Goal: Find specific page/section: Find specific page/section

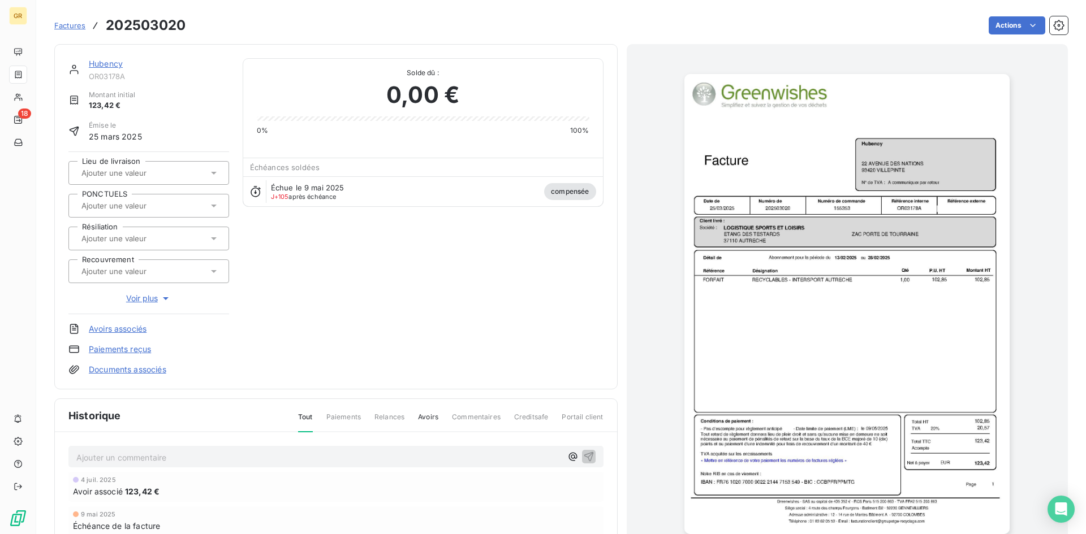
click at [67, 28] on span "Factures" at bounding box center [69, 25] width 31 height 9
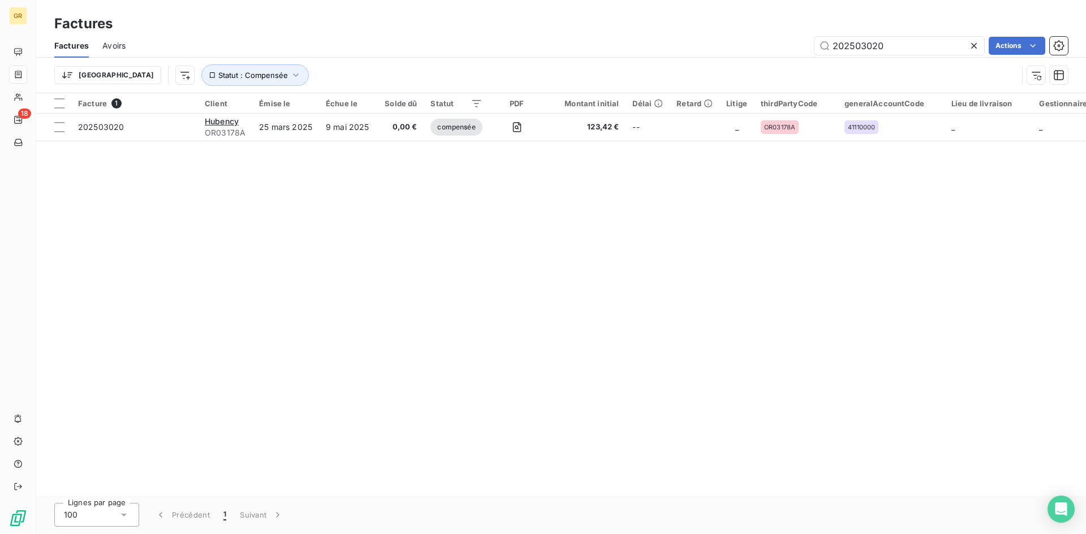
drag, startPoint x: 893, startPoint y: 49, endPoint x: 725, endPoint y: 44, distance: 168.6
click at [728, 42] on div "202503020 Actions" at bounding box center [603, 46] width 928 height 18
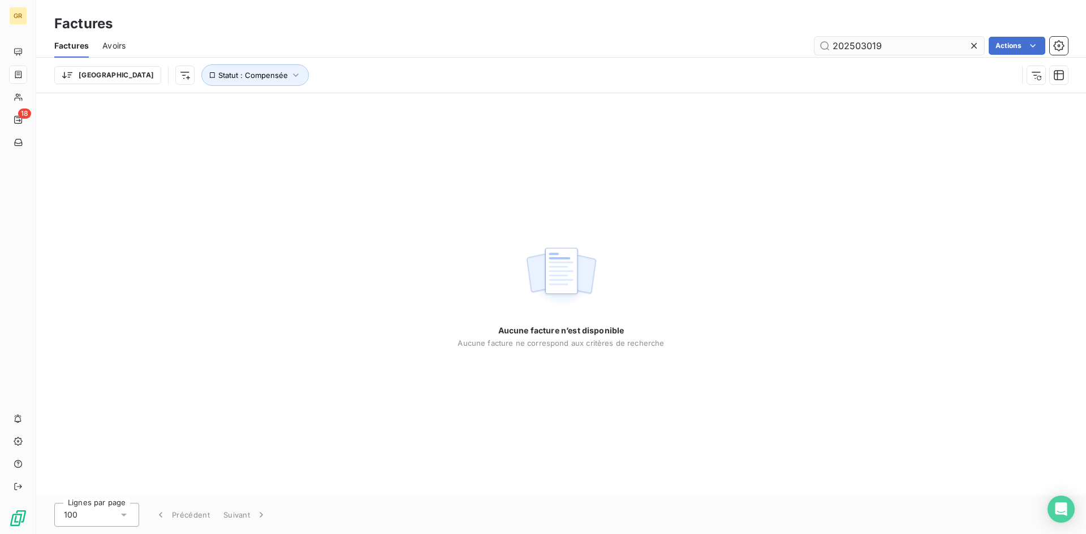
drag, startPoint x: 909, startPoint y: 44, endPoint x: 879, endPoint y: 47, distance: 30.1
click at [879, 47] on input "202503019" at bounding box center [899, 46] width 170 height 18
click at [621, 52] on div "202503019 Actions" at bounding box center [603, 46] width 928 height 18
click at [228, 75] on button "Statut : Compensée" at bounding box center [254, 74] width 107 height 21
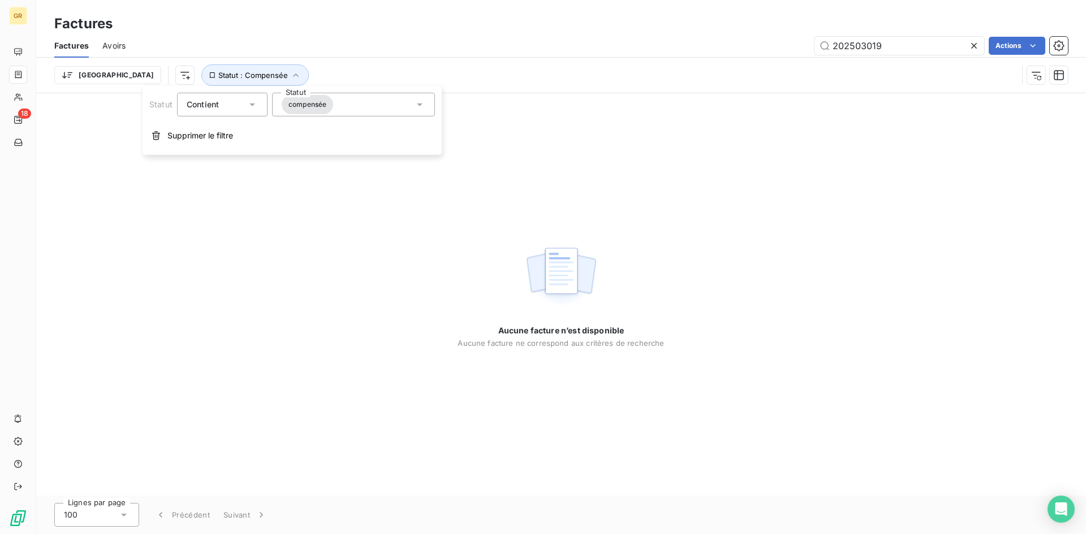
click at [342, 109] on div "compensée" at bounding box center [353, 105] width 163 height 24
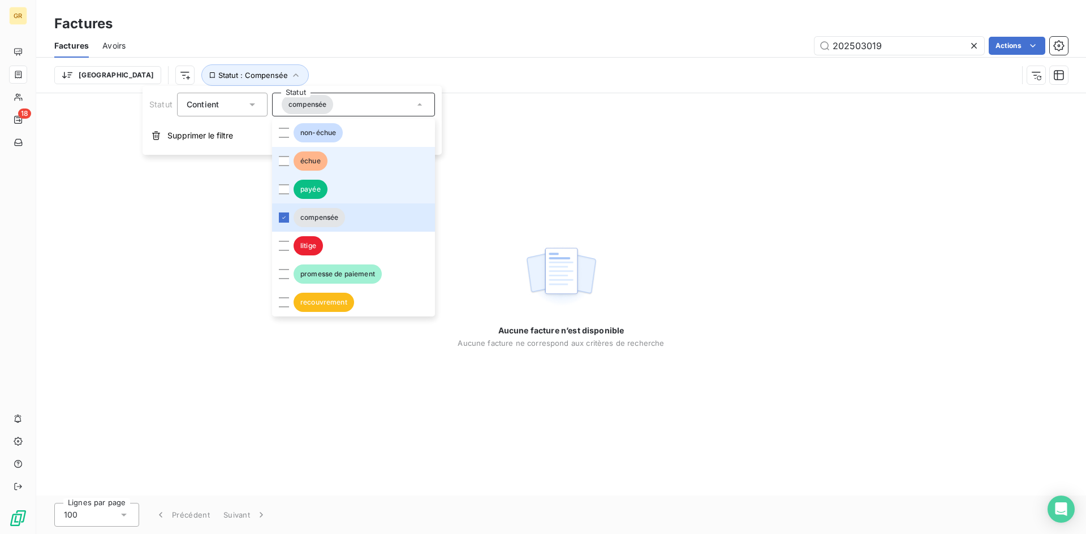
click at [280, 156] on div at bounding box center [284, 161] width 10 height 10
drag, startPoint x: 286, startPoint y: 168, endPoint x: 287, endPoint y: 184, distance: 16.4
click at [286, 184] on div at bounding box center [284, 189] width 10 height 10
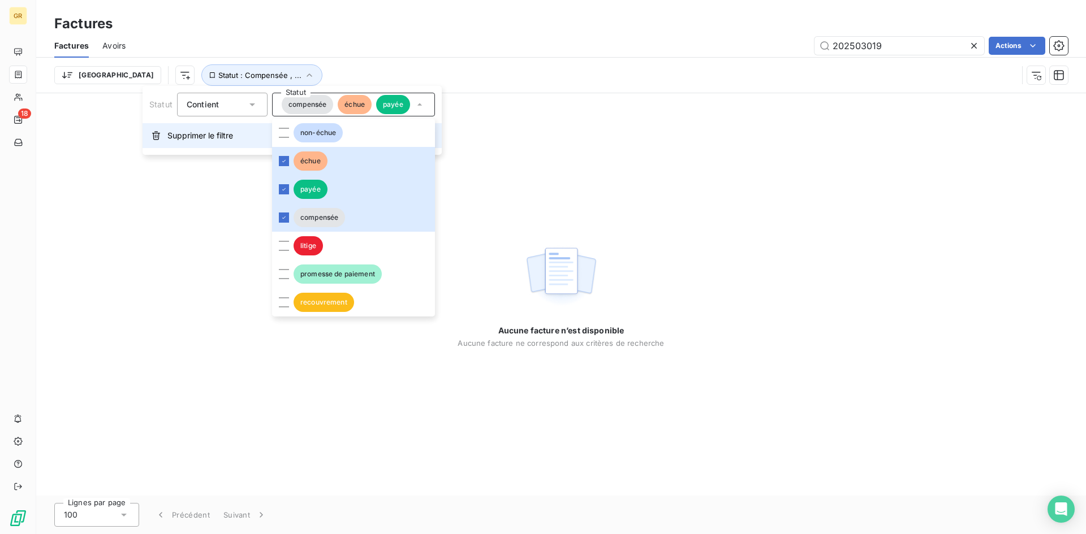
click at [218, 137] on span "Supprimer le filtre" at bounding box center [200, 135] width 66 height 11
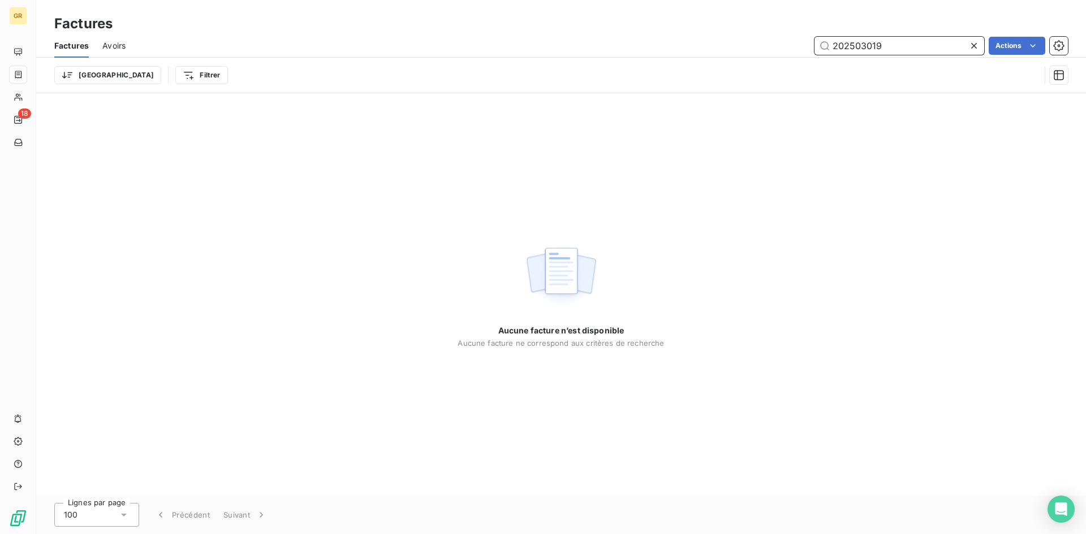
click at [908, 47] on input "202503019" at bounding box center [899, 46] width 170 height 18
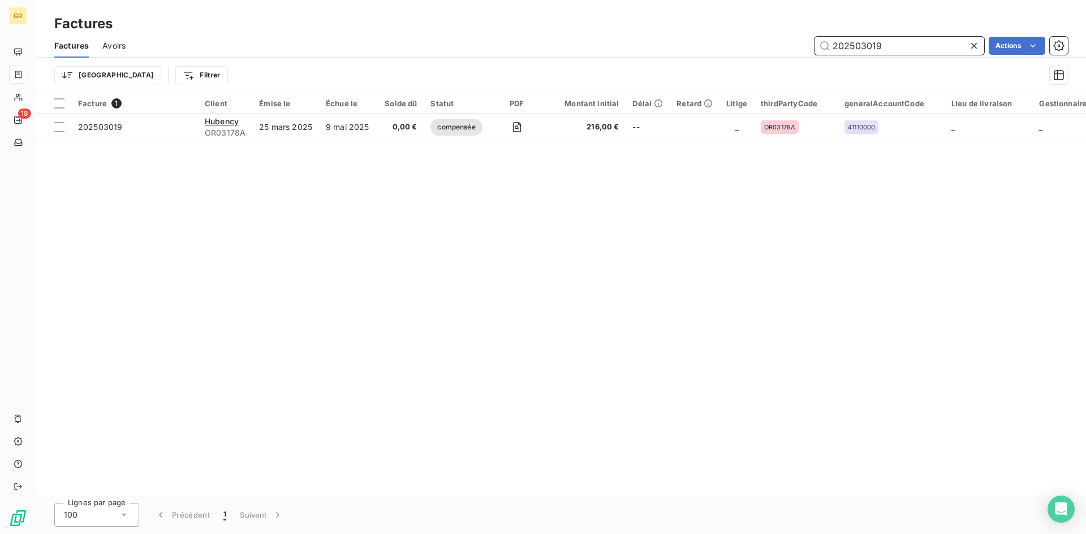
type input "202503019"
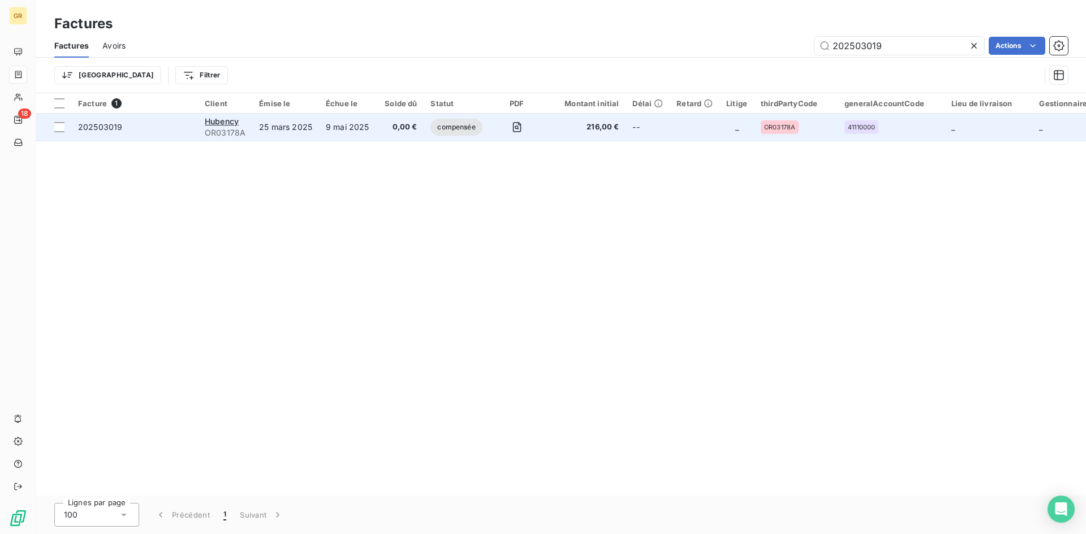
click at [425, 128] on td "compensée" at bounding box center [455, 127] width 65 height 27
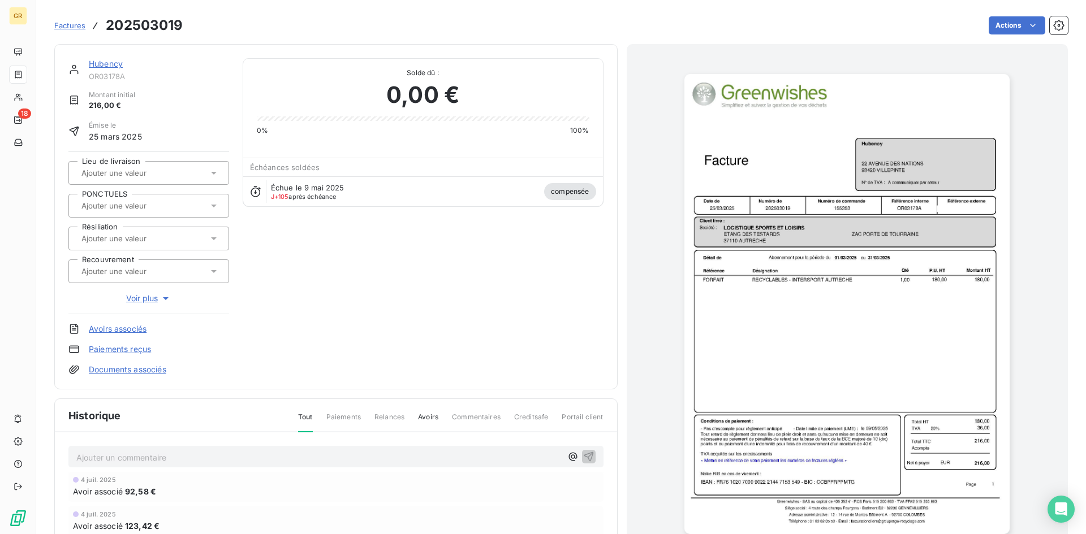
click at [810, 280] on img "button" at bounding box center [846, 304] width 325 height 460
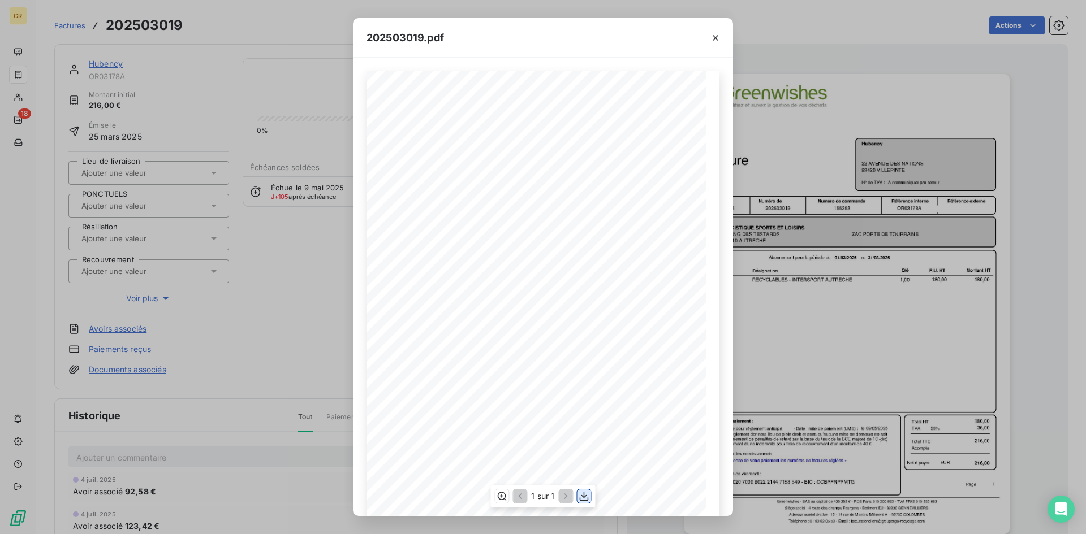
click at [585, 499] on icon "button" at bounding box center [583, 496] width 11 height 11
drag, startPoint x: 842, startPoint y: 54, endPoint x: 792, endPoint y: 164, distance: 120.9
click at [841, 55] on div "202503019.pdf Référence interne Numéro de Date de Numéro de commande Référence …" at bounding box center [543, 267] width 1086 height 534
